Goal: Information Seeking & Learning: Compare options

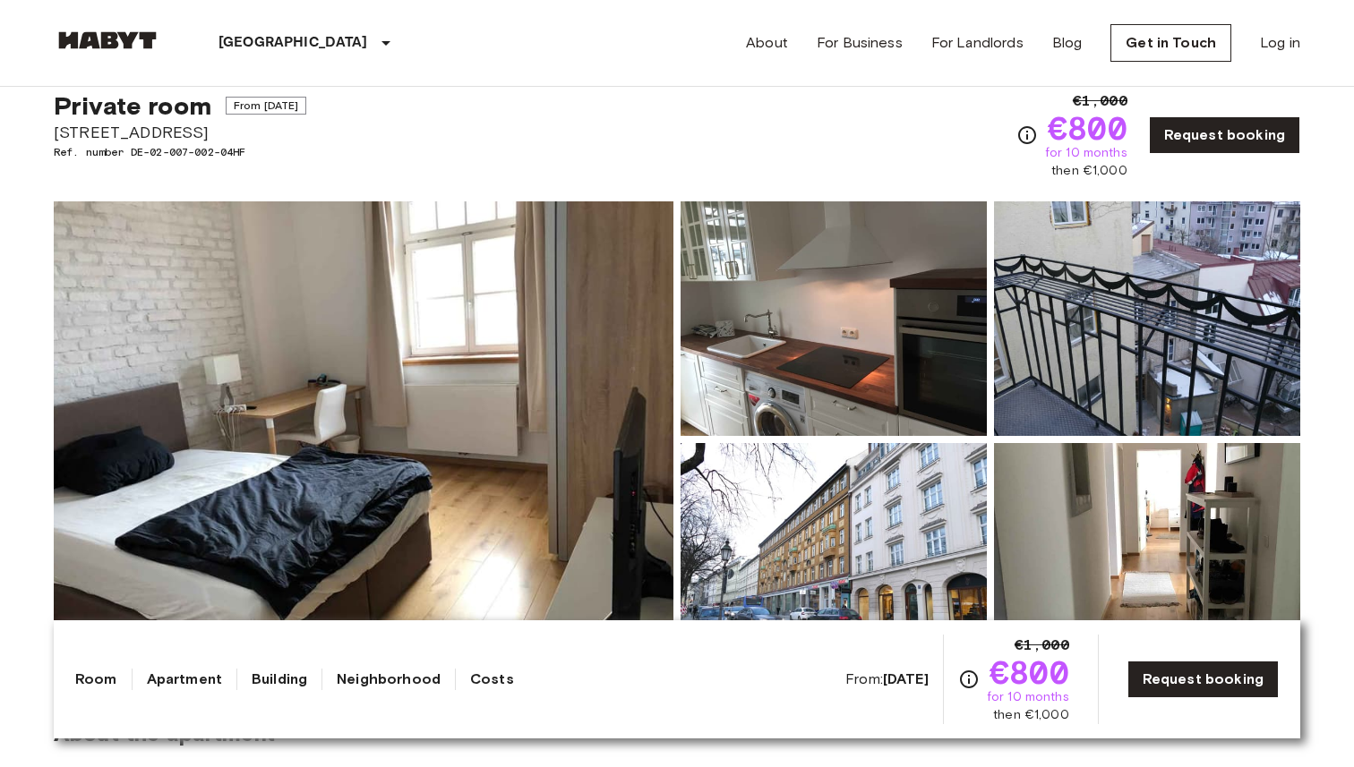
scroll to position [48, 0]
